Goal: Task Accomplishment & Management: Complete application form

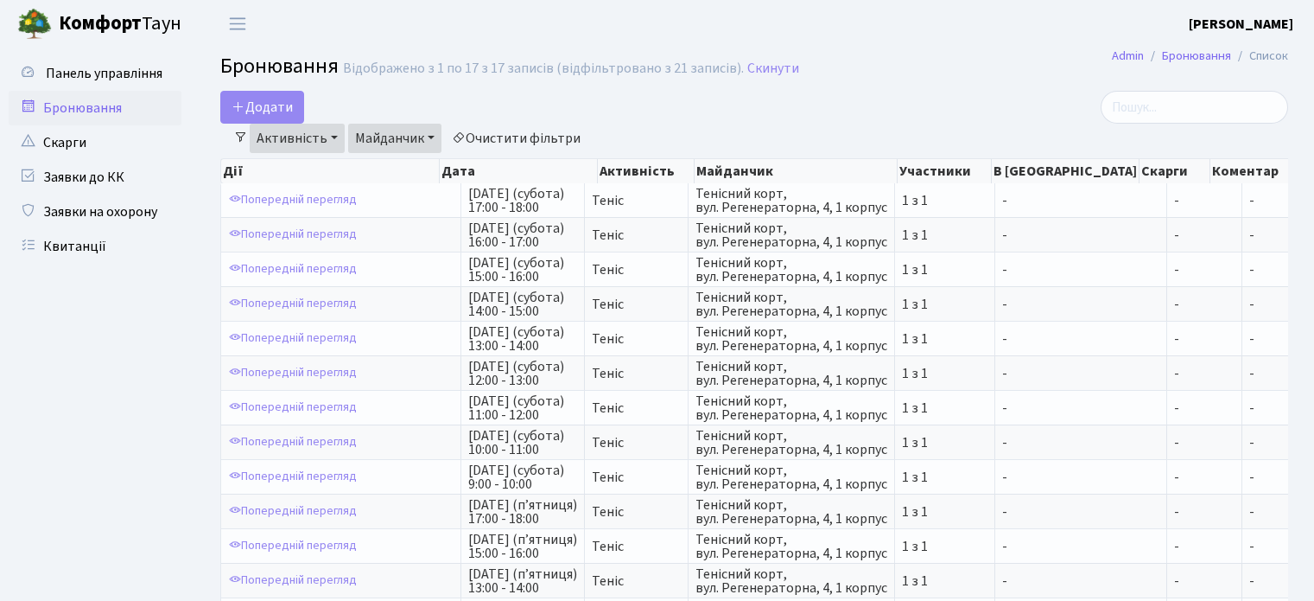
select select "25"
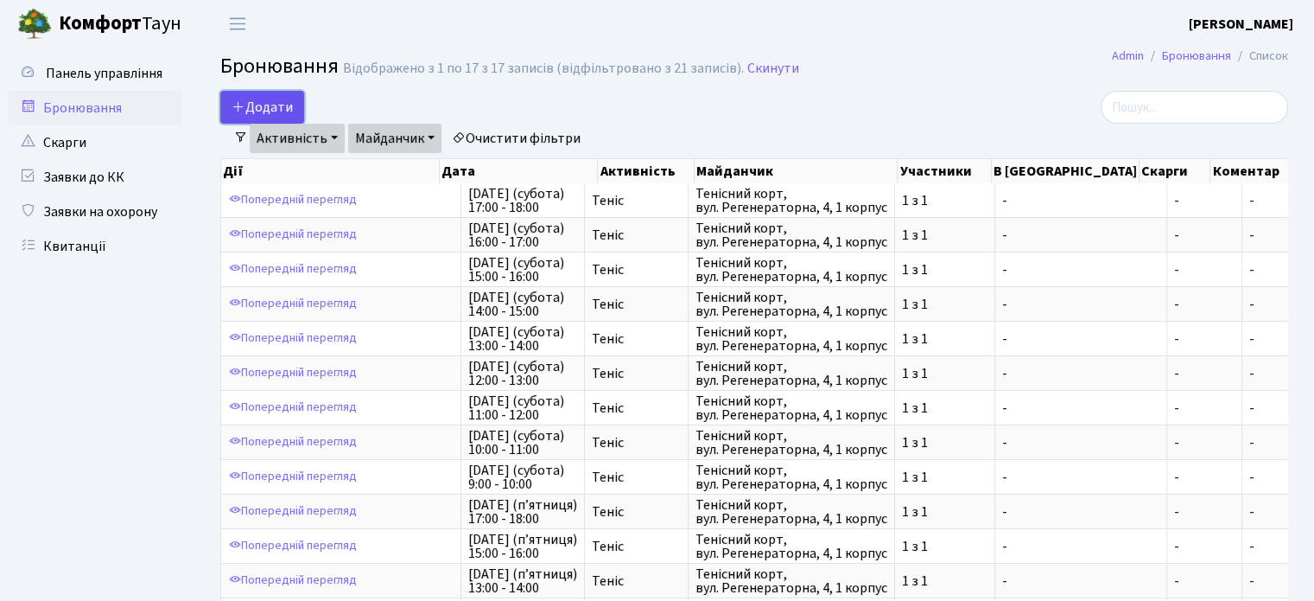
click at [232, 102] on icon "button" at bounding box center [239, 106] width 14 height 14
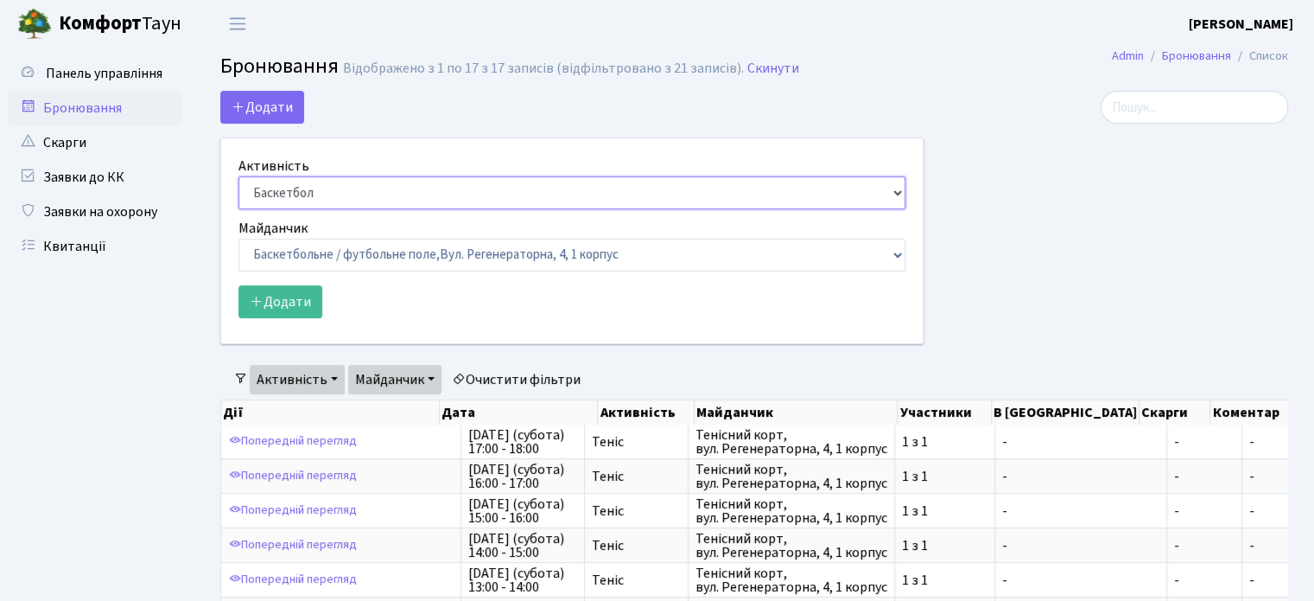
click at [325, 186] on select "Баскетбол Волейбол Йога Катання на роликах Настільний теніс Теніс Футбол Фітнес" at bounding box center [572, 192] width 667 height 33
select select "1"
click at [239, 176] on select "Баскетбол Волейбол Йога Катання на роликах Настільний теніс Теніс Футбол Фітнес" at bounding box center [572, 192] width 667 height 33
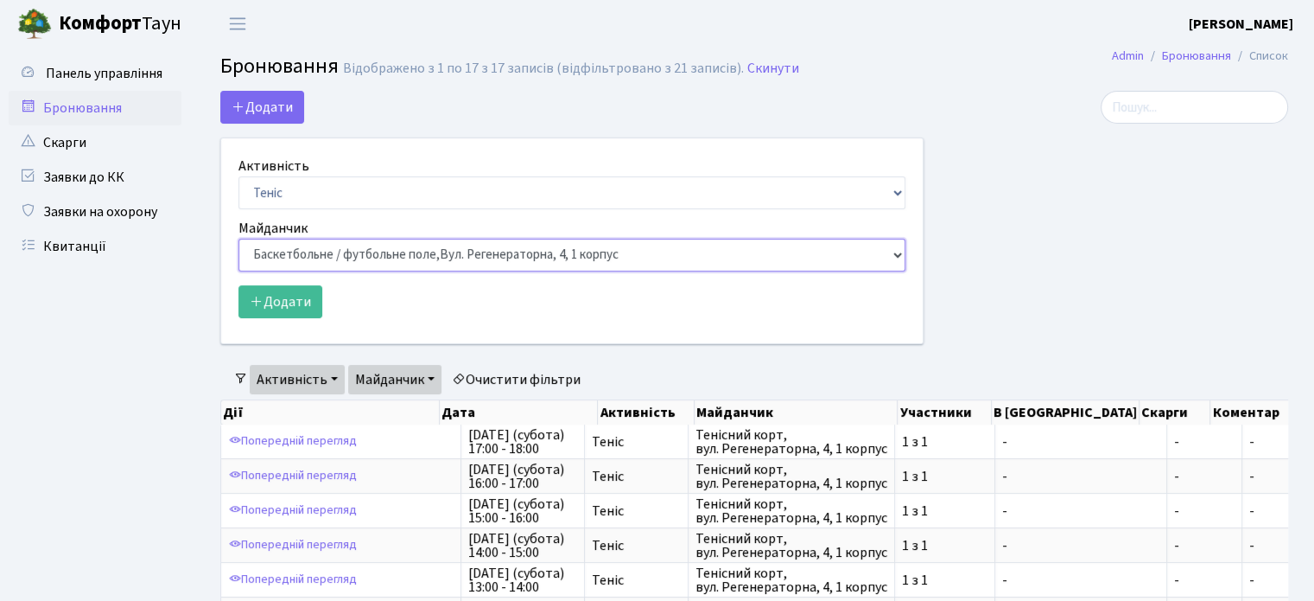
click at [382, 258] on select "Баскетбольне / футбольне поле, Вул. Регенераторна, 4, 1 корпус Баскетбольне пол…" at bounding box center [572, 255] width 667 height 33
select select "1"
click at [239, 239] on select "Баскетбольне / футбольне поле, Вул. Регенераторна, 4, 1 корпус Баскетбольне пол…" at bounding box center [572, 255] width 667 height 33
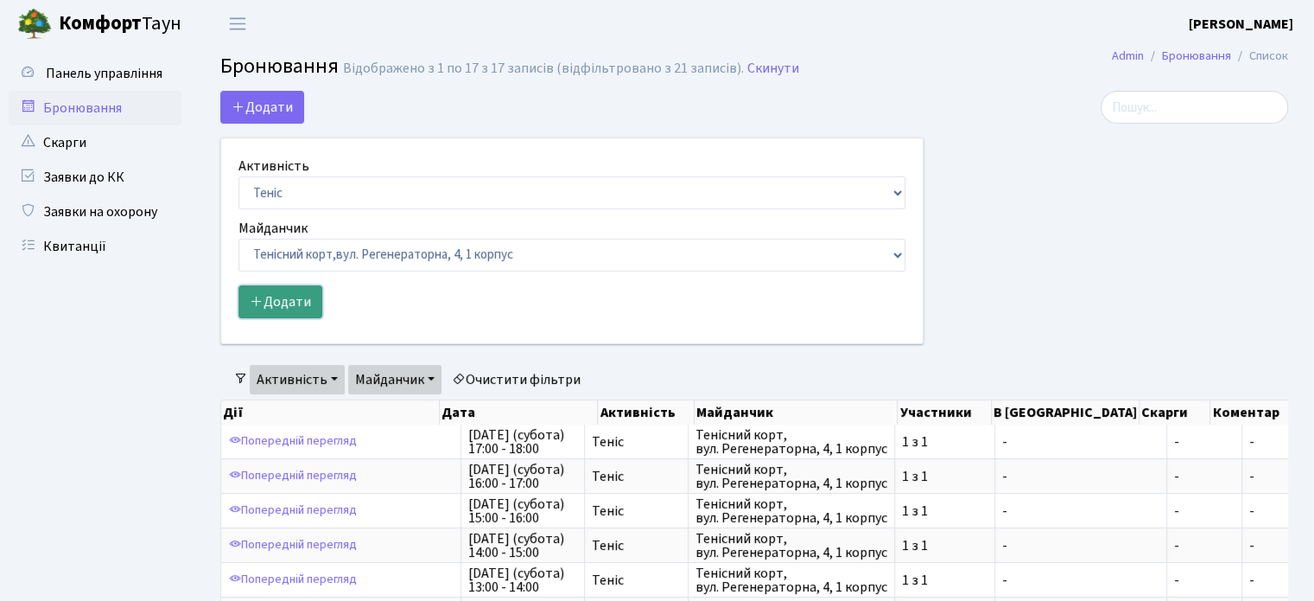
click at [315, 302] on button "Додати" at bounding box center [281, 301] width 84 height 33
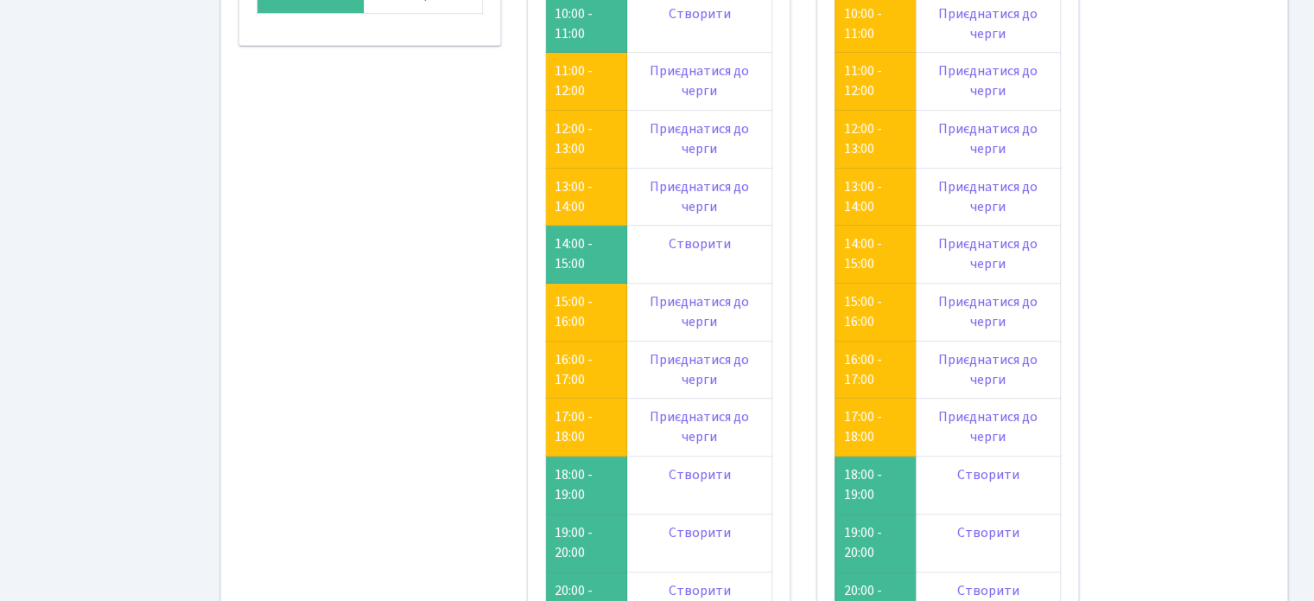
scroll to position [173, 0]
